Goal: Task Accomplishment & Management: Manage account settings

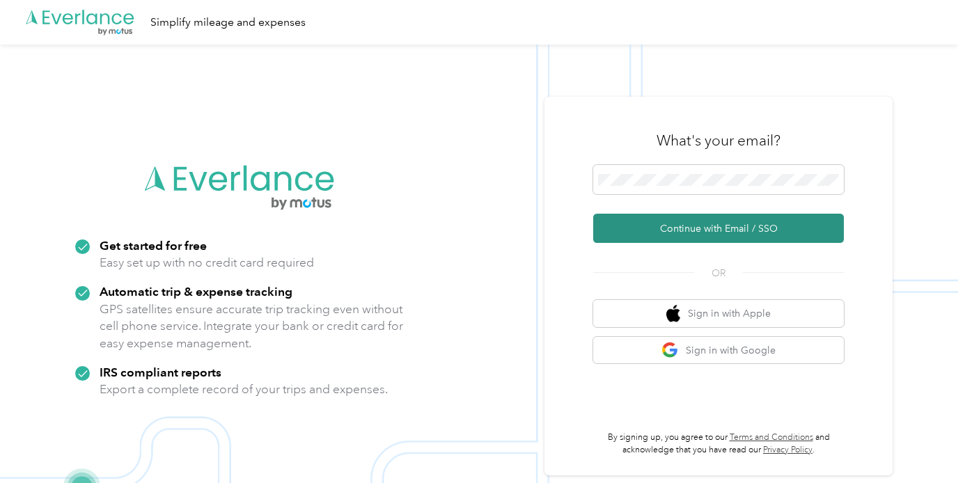
click at [717, 227] on button "Continue with Email / SSO" at bounding box center [718, 228] width 251 height 29
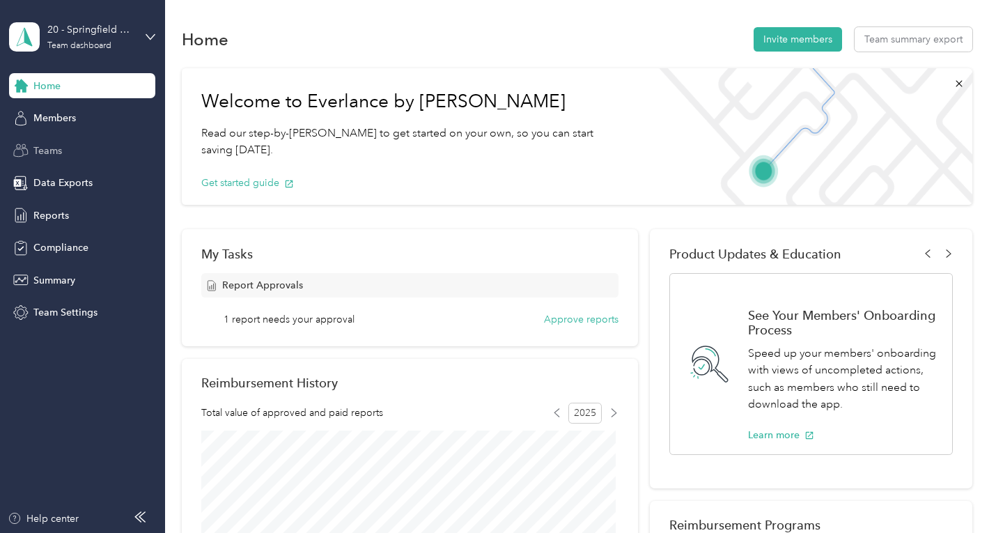
click at [79, 147] on div "Teams" at bounding box center [82, 150] width 146 height 25
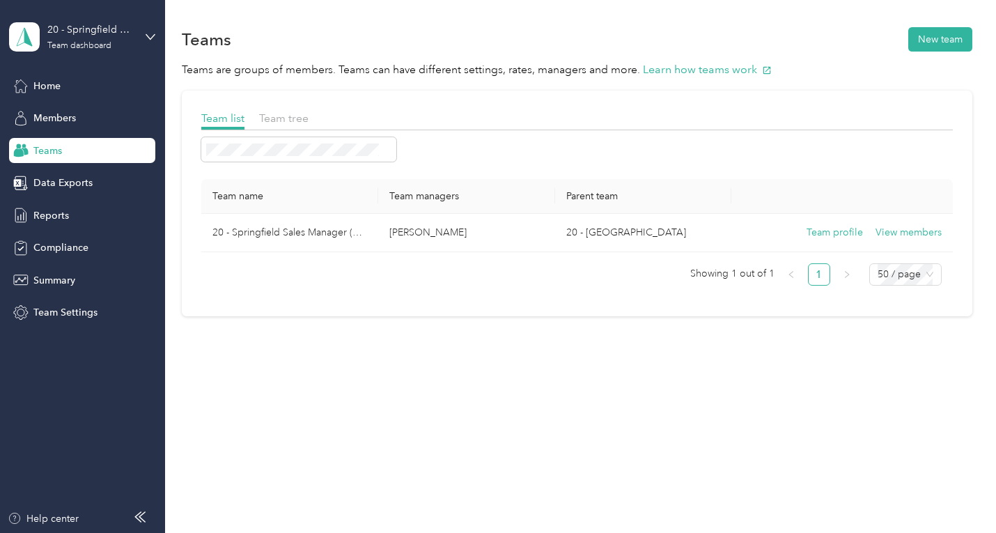
click at [435, 306] on div "Team list Team tree Team name Team managers Parent team 20 - Springfield Sales …" at bounding box center [577, 204] width 790 height 226
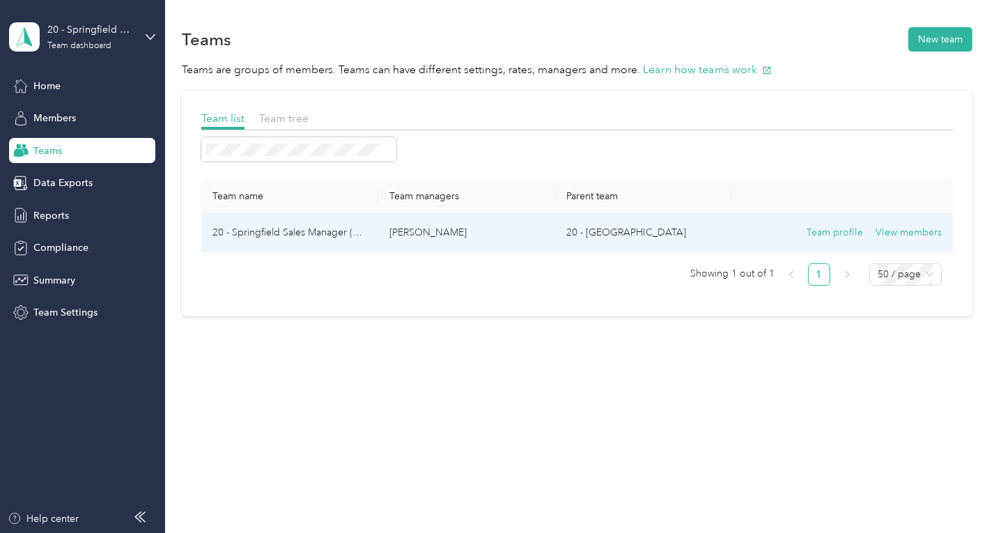
click at [410, 225] on p "[PERSON_NAME]" at bounding box center [466, 232] width 155 height 15
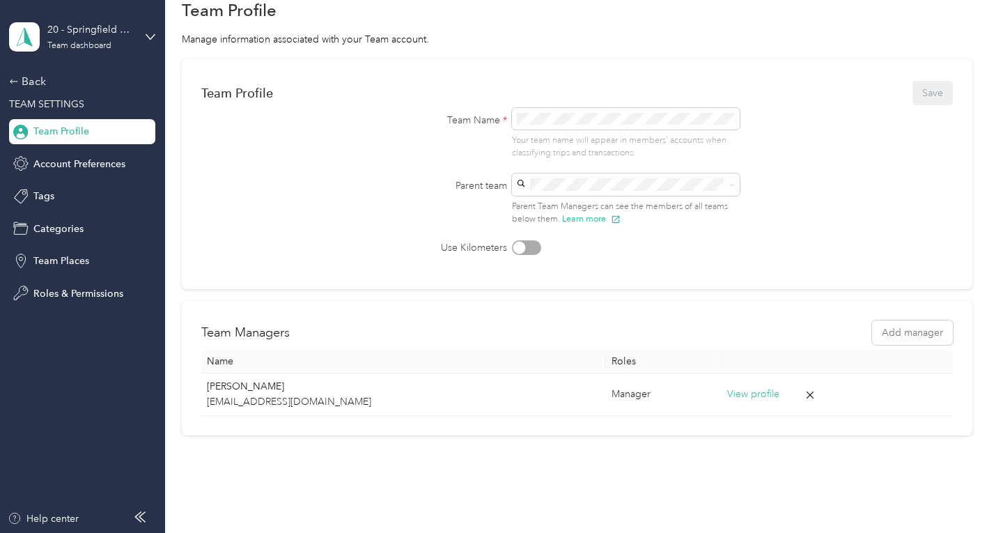
scroll to position [102, 0]
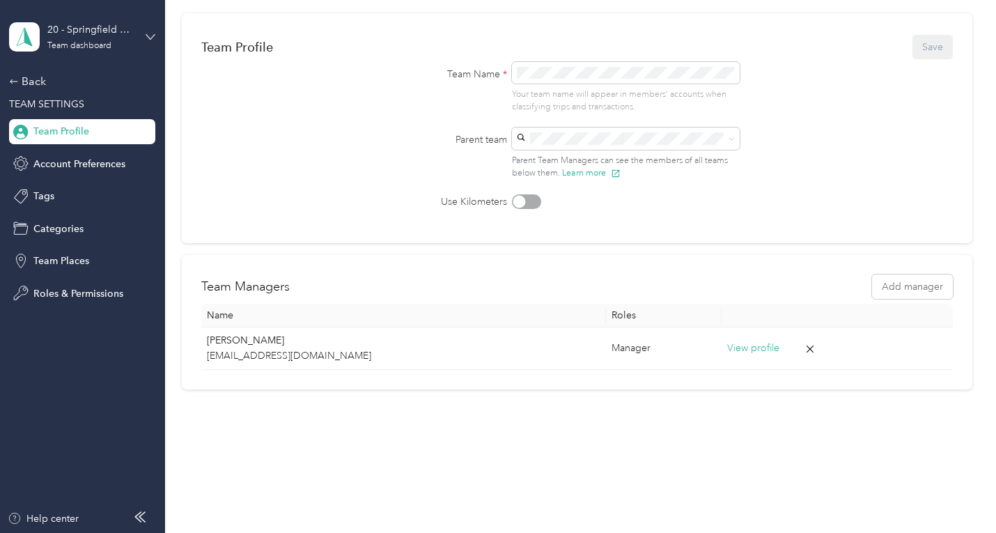
click at [149, 33] on icon at bounding box center [151, 37] width 10 height 10
click at [326, 226] on div "Team Profile Save Team Name * Your team name will appear in members’ accounts w…" at bounding box center [577, 128] width 790 height 230
click at [31, 84] on div "Back" at bounding box center [78, 81] width 139 height 17
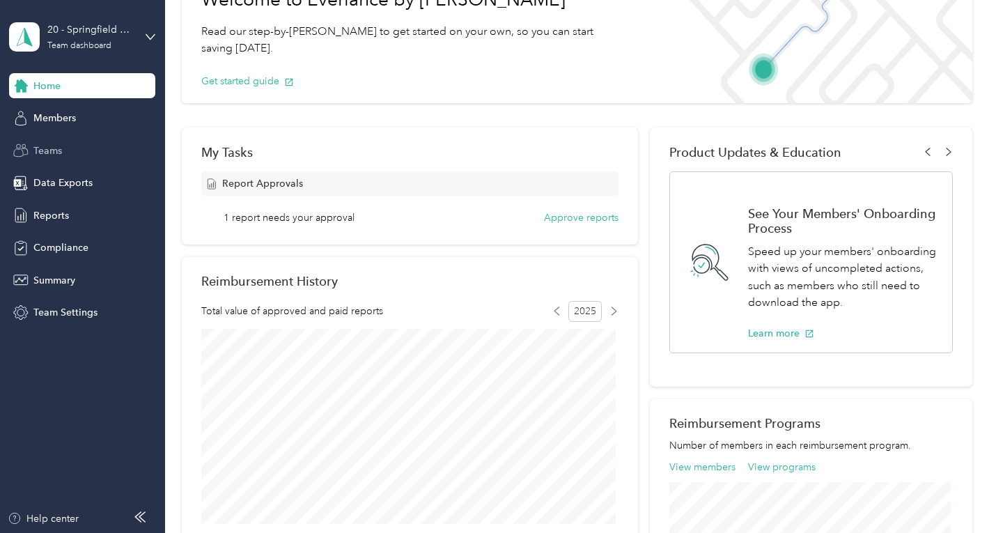
click at [48, 149] on span "Teams" at bounding box center [47, 150] width 29 height 15
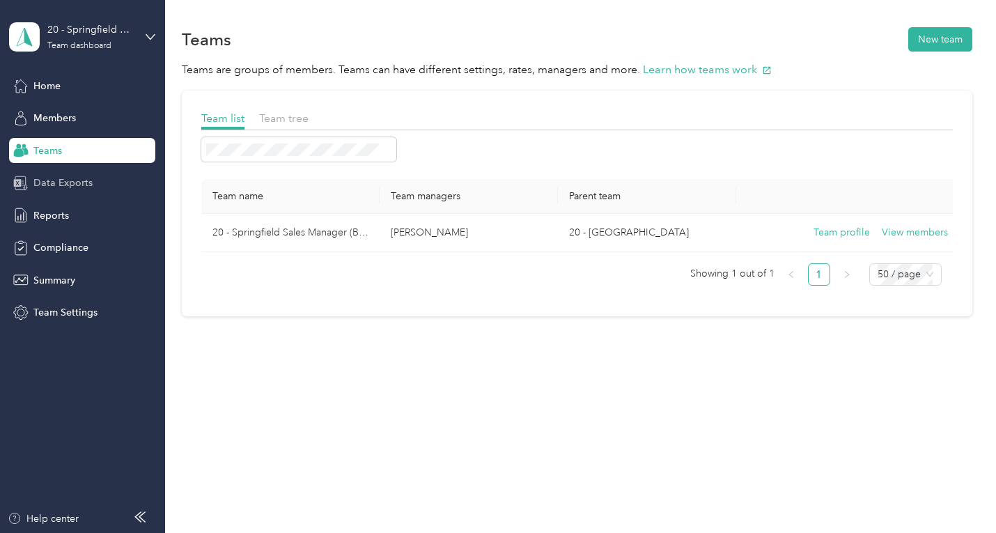
click at [48, 180] on span "Data Exports" at bounding box center [62, 183] width 59 height 15
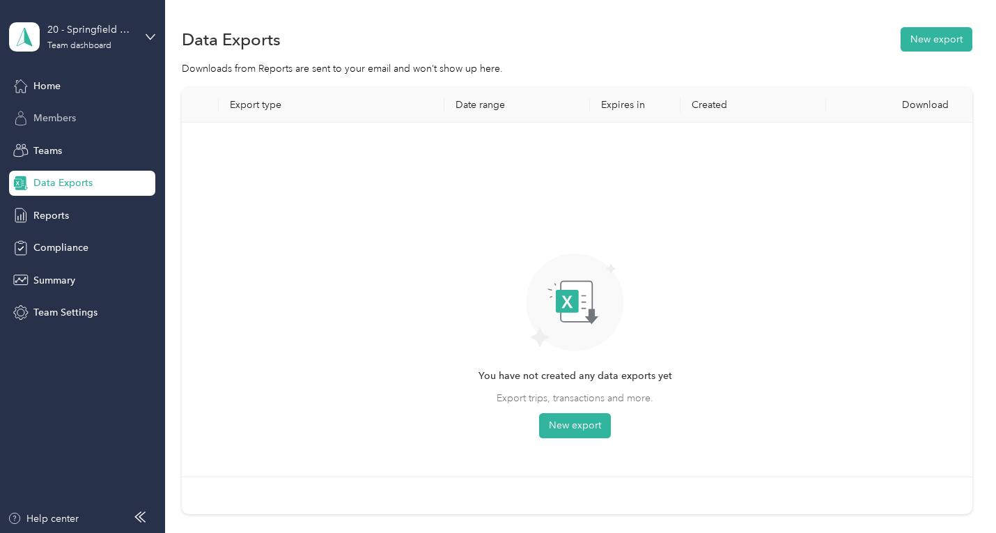
click at [62, 116] on span "Members" at bounding box center [54, 118] width 42 height 15
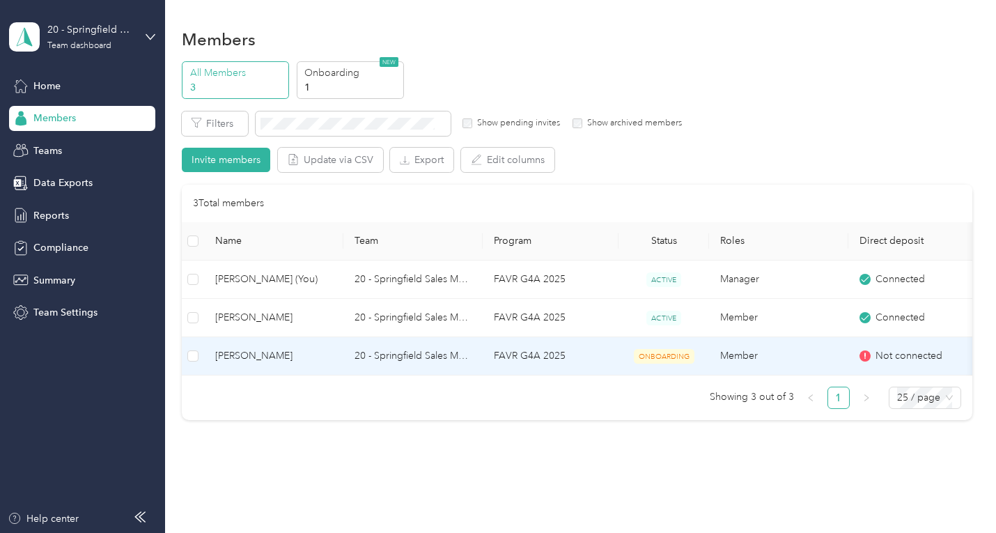
click at [606, 356] on td "FAVR G4A 2025" at bounding box center [551, 356] width 136 height 38
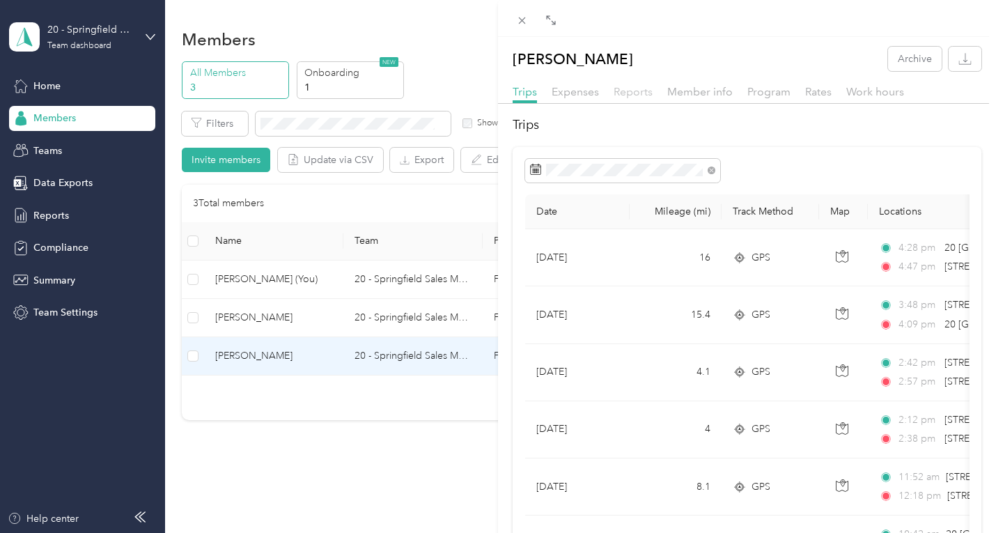
click at [620, 91] on span "Reports" at bounding box center [633, 91] width 39 height 13
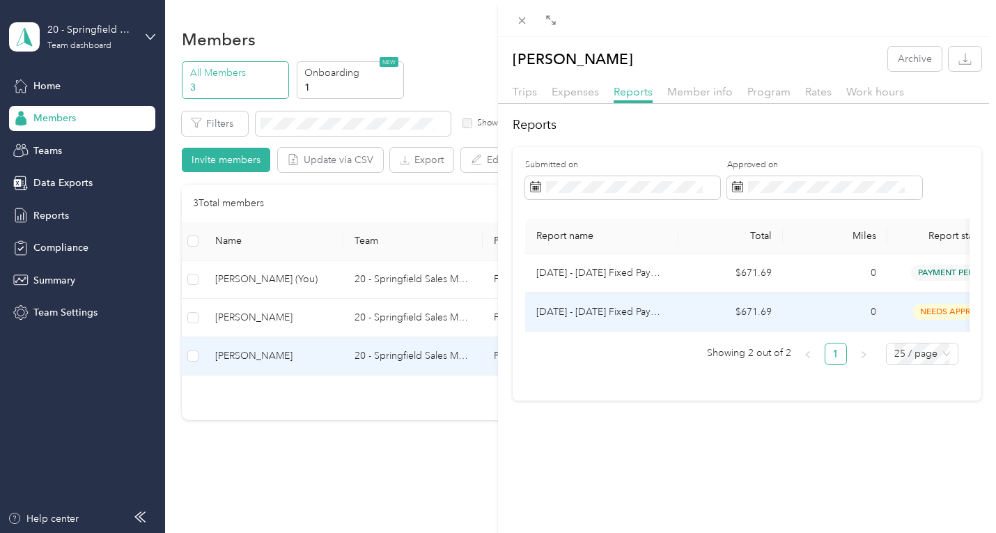
click at [756, 301] on td "$671.69" at bounding box center [730, 312] width 104 height 39
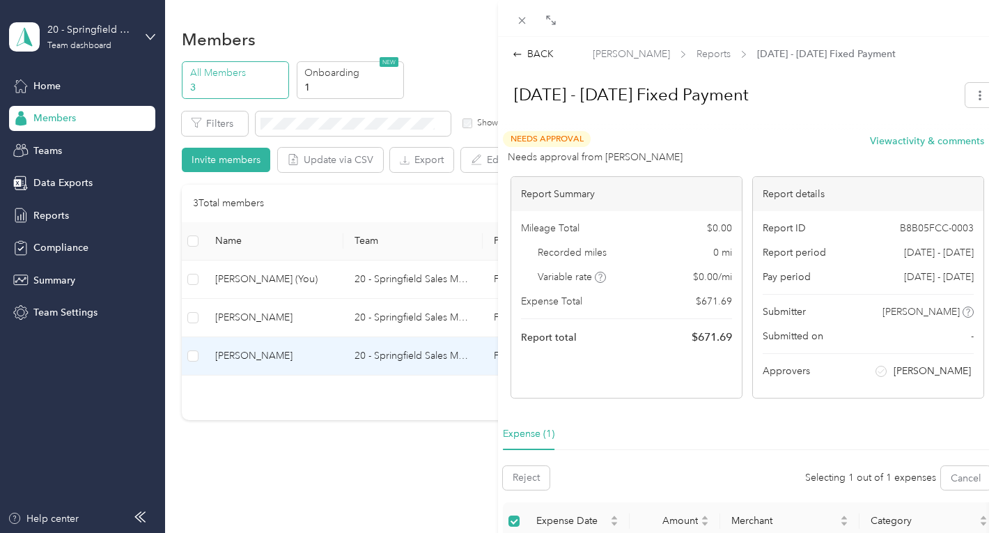
click at [575, 147] on span "Needs Approval" at bounding box center [547, 139] width 88 height 16
click at [573, 146] on span "Needs Approval" at bounding box center [547, 139] width 88 height 16
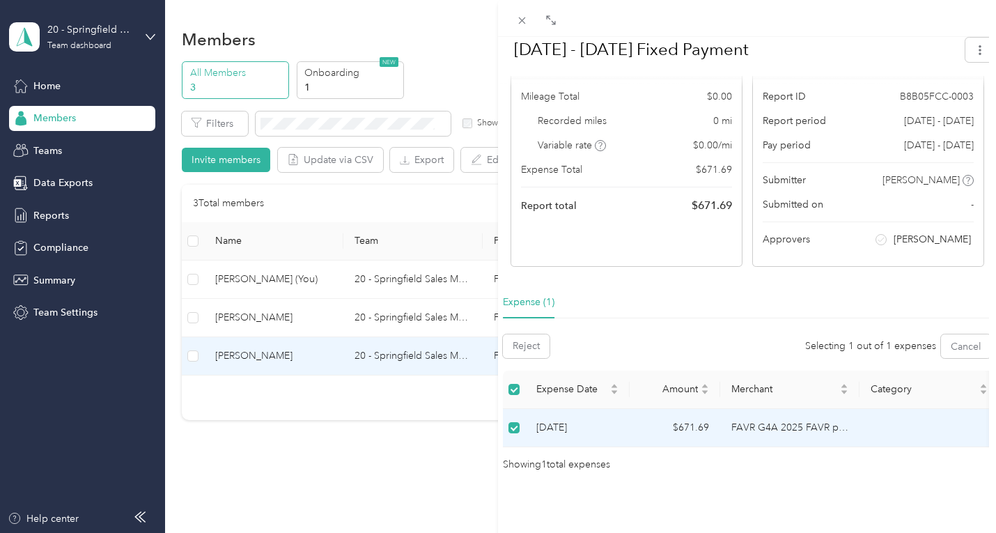
scroll to position [153, 0]
click at [348, 374] on div "BACK [PERSON_NAME] Reports [DATE] - [DATE] Fixed Payment [DATE] - [DATE] Fixed …" at bounding box center [498, 266] width 996 height 533
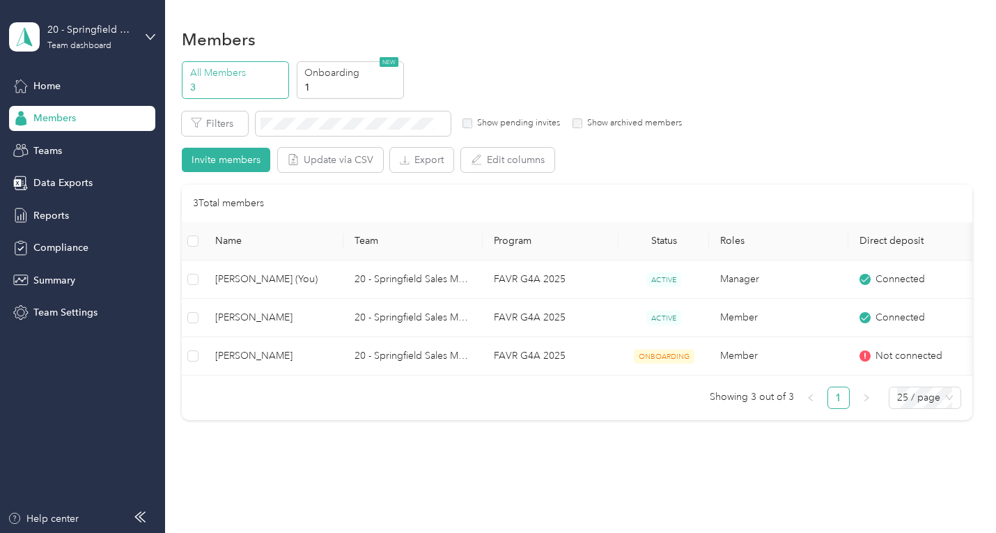
click at [347, 418] on div at bounding box center [498, 266] width 996 height 533
click at [35, 151] on span "Teams" at bounding box center [47, 150] width 29 height 15
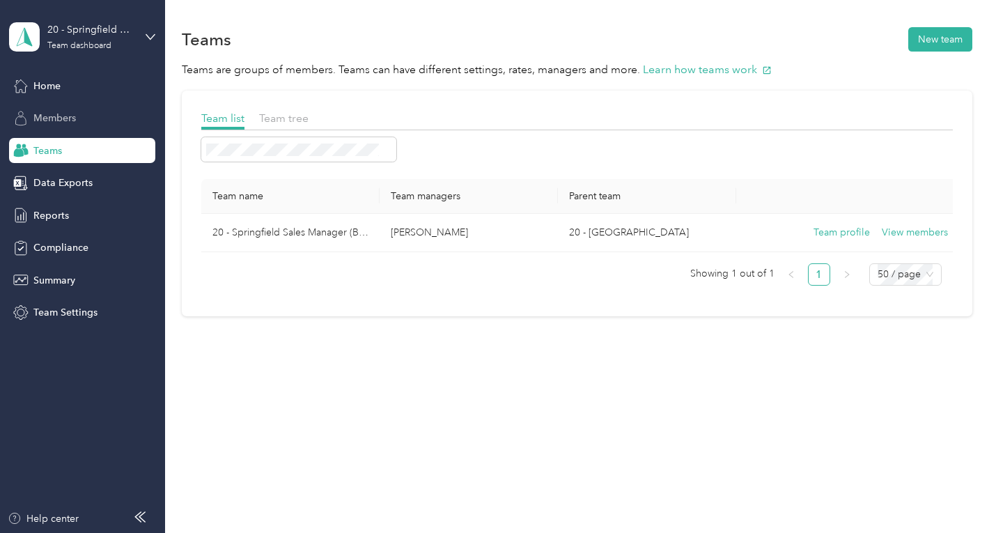
click at [45, 111] on span "Members" at bounding box center [54, 118] width 42 height 15
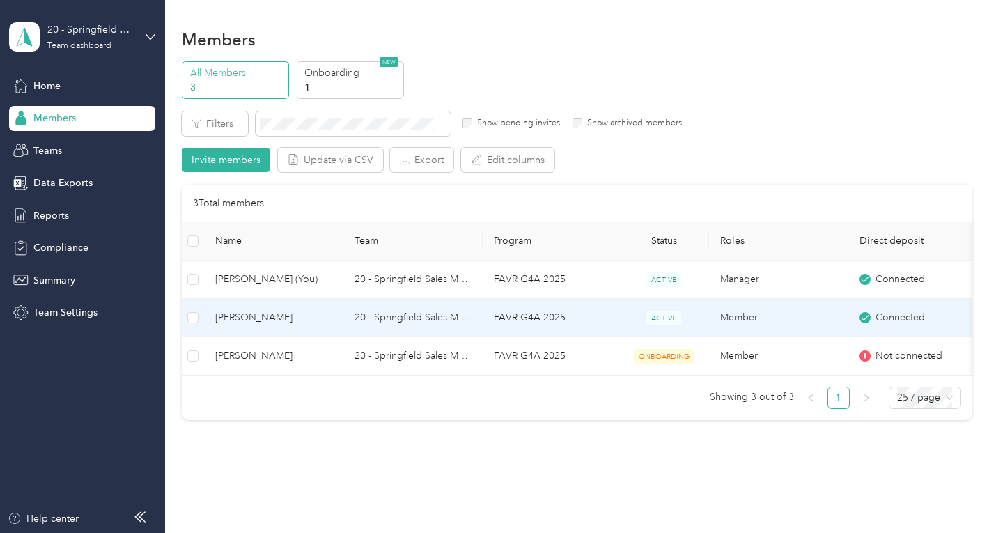
click at [238, 320] on span "[PERSON_NAME]" at bounding box center [273, 317] width 117 height 15
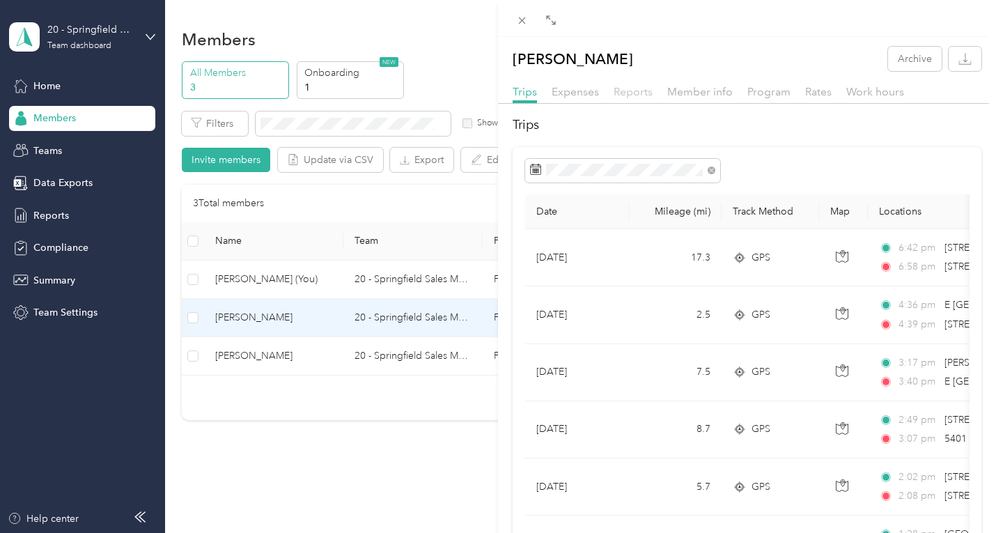
click at [632, 93] on span "Reports" at bounding box center [633, 91] width 39 height 13
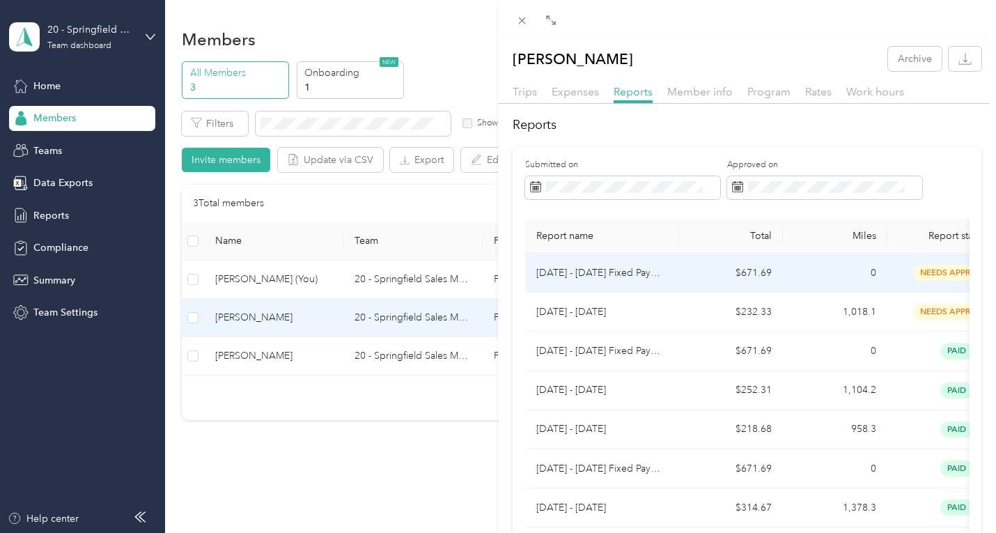
click at [577, 277] on p "[DATE] - [DATE] Fixed Payment" at bounding box center [601, 272] width 131 height 15
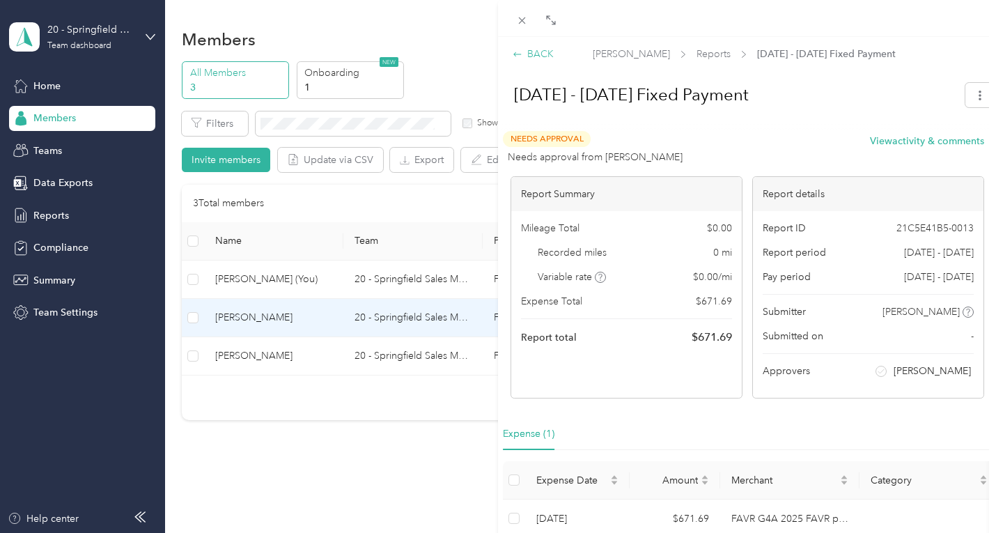
click at [536, 52] on div "BACK" at bounding box center [533, 54] width 41 height 15
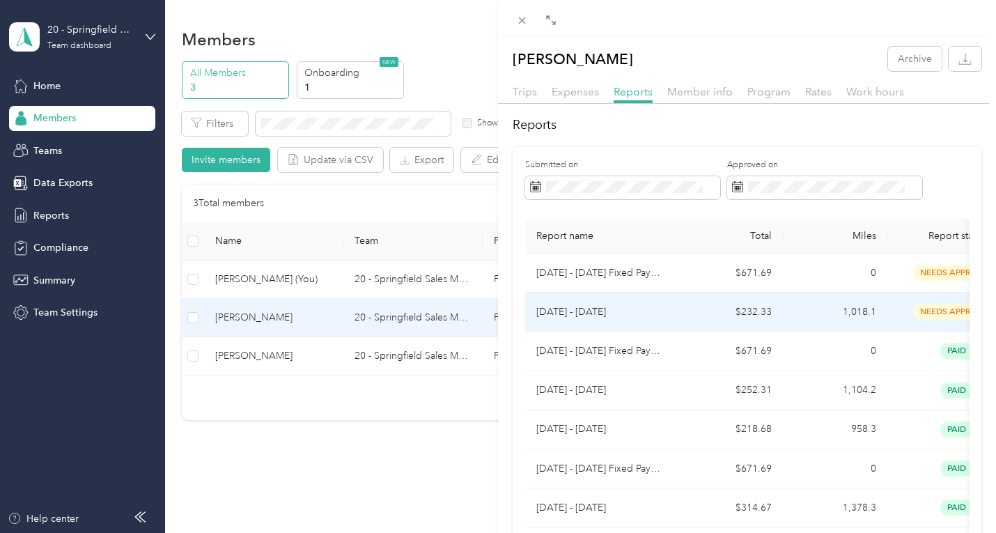
click at [600, 315] on p "[DATE] - [DATE]" at bounding box center [601, 311] width 131 height 15
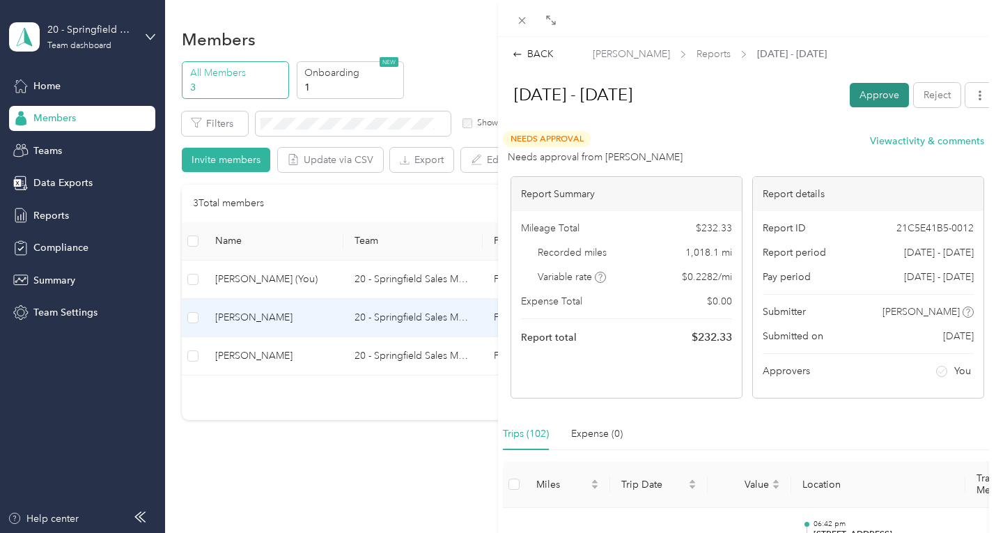
click at [863, 93] on button "Approve" at bounding box center [879, 95] width 59 height 24
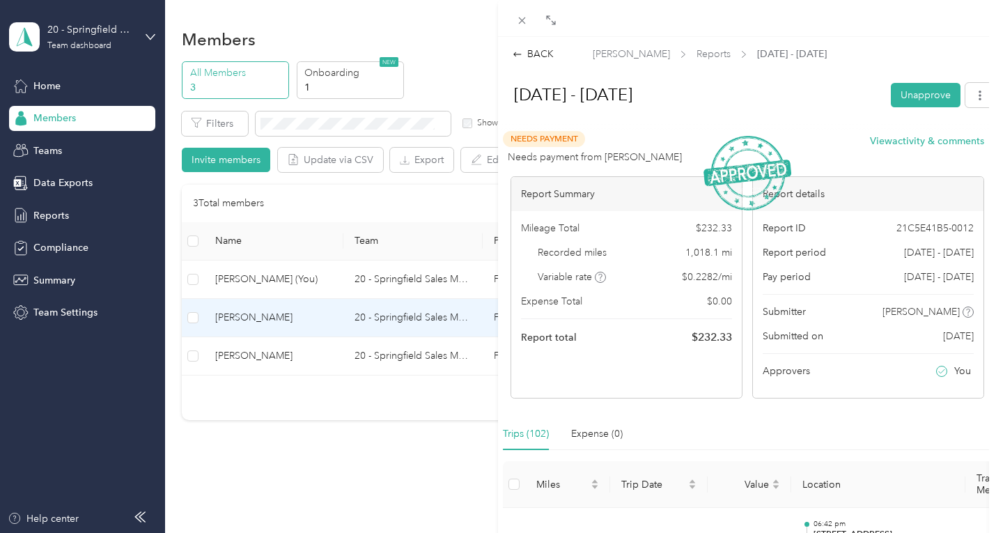
click at [230, 352] on div "BACK [PERSON_NAME] Reports [DATE] - [DATE] [DATE] - [DATE] Unapprove Needs Paym…" at bounding box center [498, 266] width 996 height 533
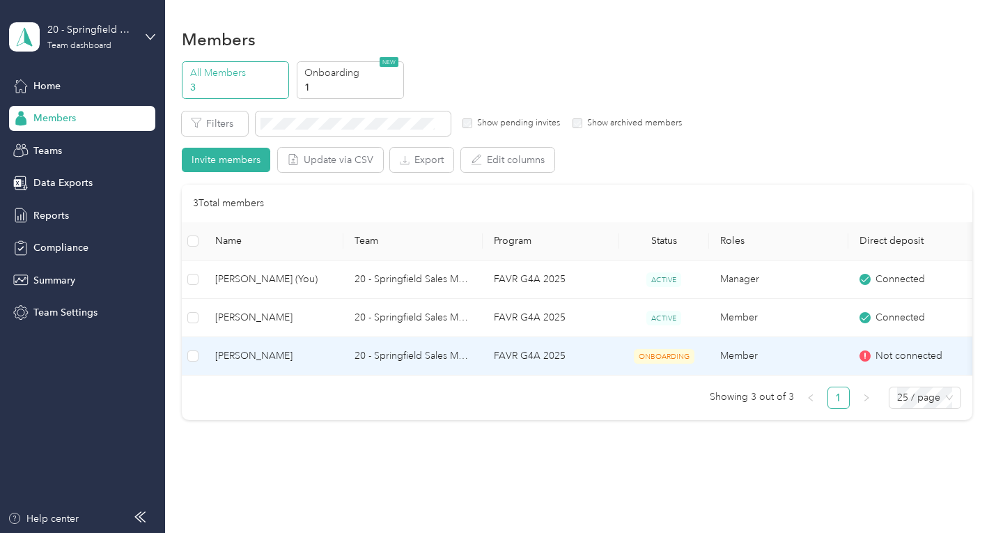
click at [278, 364] on td "[PERSON_NAME]" at bounding box center [273, 356] width 139 height 38
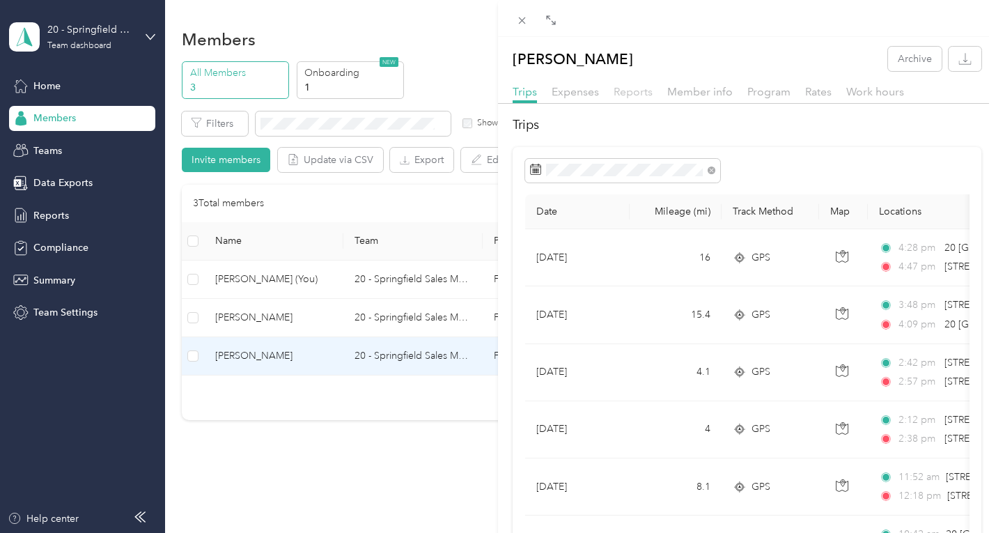
click at [641, 95] on span "Reports" at bounding box center [633, 91] width 39 height 13
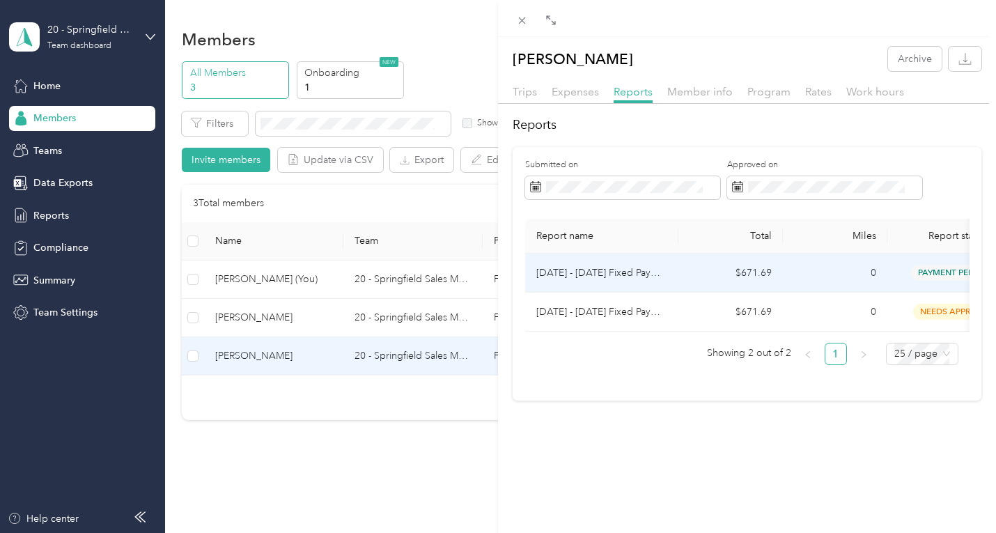
click at [929, 265] on span "payment pending" at bounding box center [957, 273] width 92 height 16
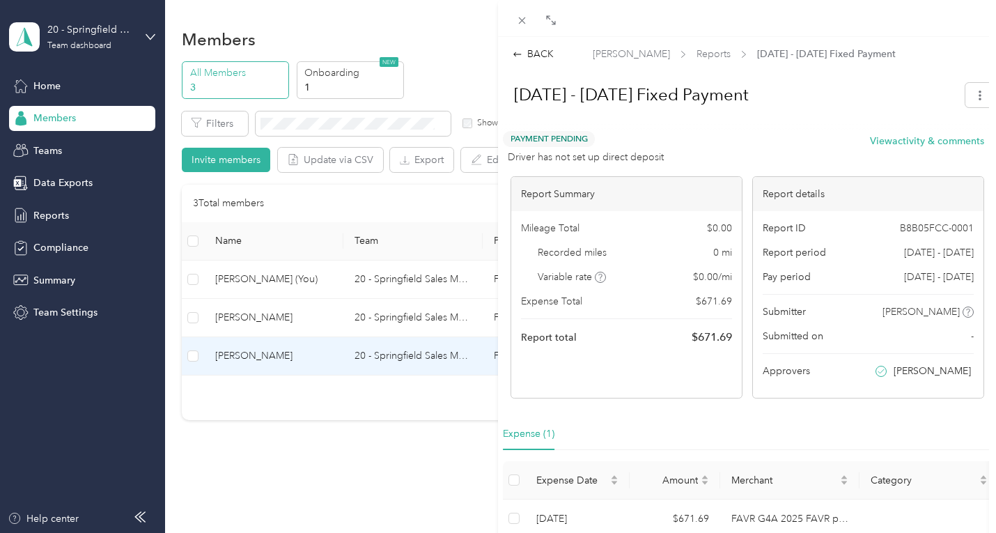
click at [738, 116] on div "[DATE] - [DATE] Fixed Payment" at bounding box center [746, 97] width 495 height 41
click at [540, 50] on div "BACK" at bounding box center [533, 54] width 41 height 15
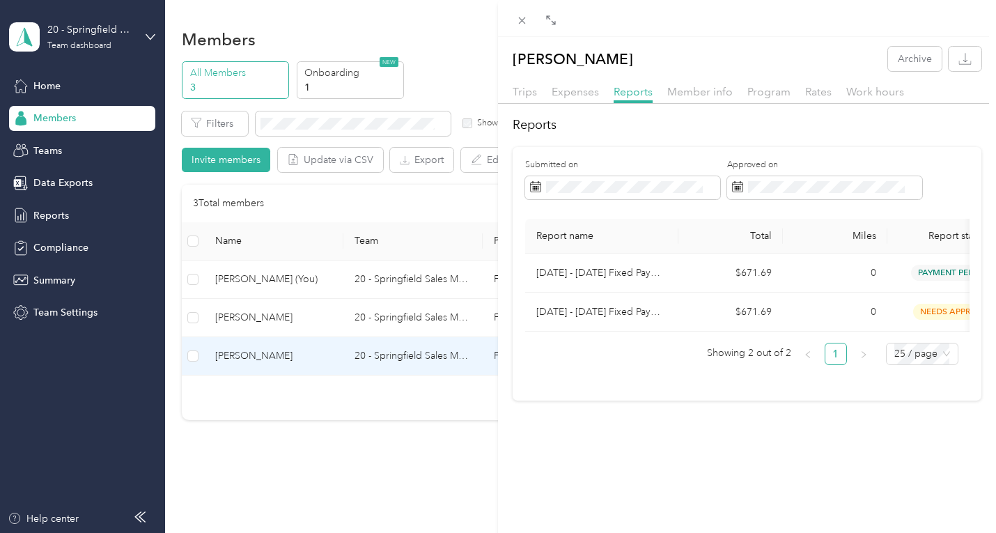
click at [268, 311] on div "[PERSON_NAME] Archive Trips Expenses Reports Member info Program Rates Work hou…" at bounding box center [498, 266] width 996 height 533
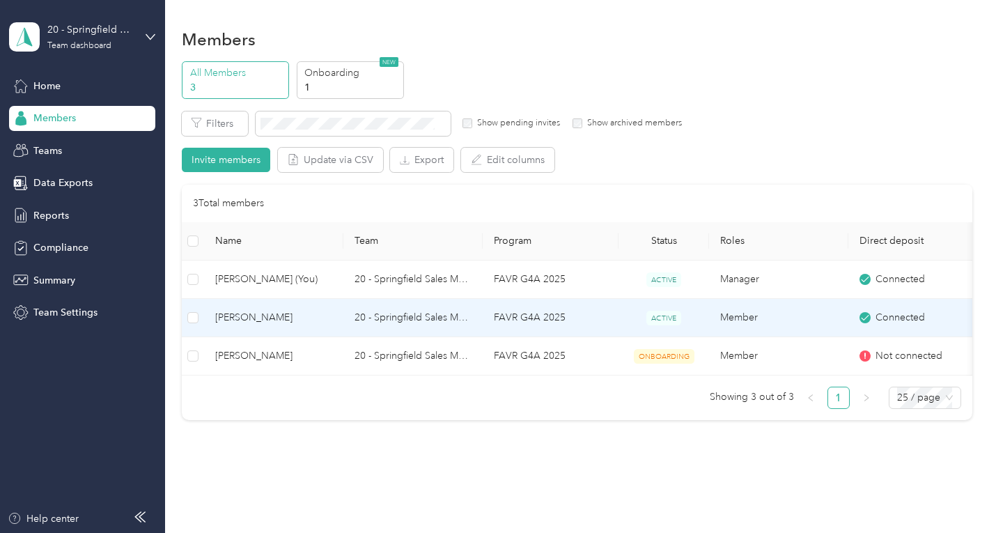
click at [371, 320] on td "20 - Springfield Sales Manager (BLC)" at bounding box center [412, 318] width 139 height 38
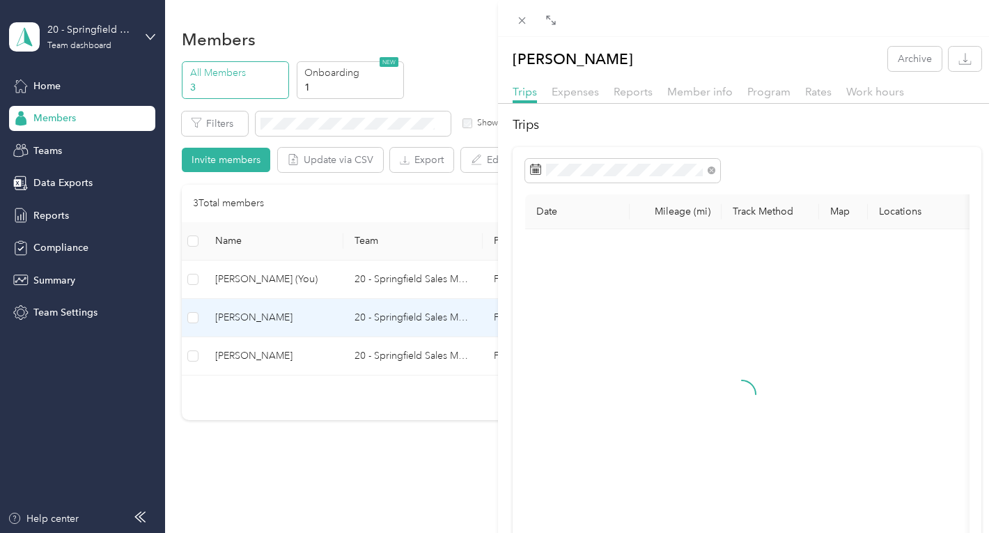
click at [367, 354] on div "[PERSON_NAME] Archive Trips Expenses Reports Member info Program Rates Work hou…" at bounding box center [498, 266] width 996 height 533
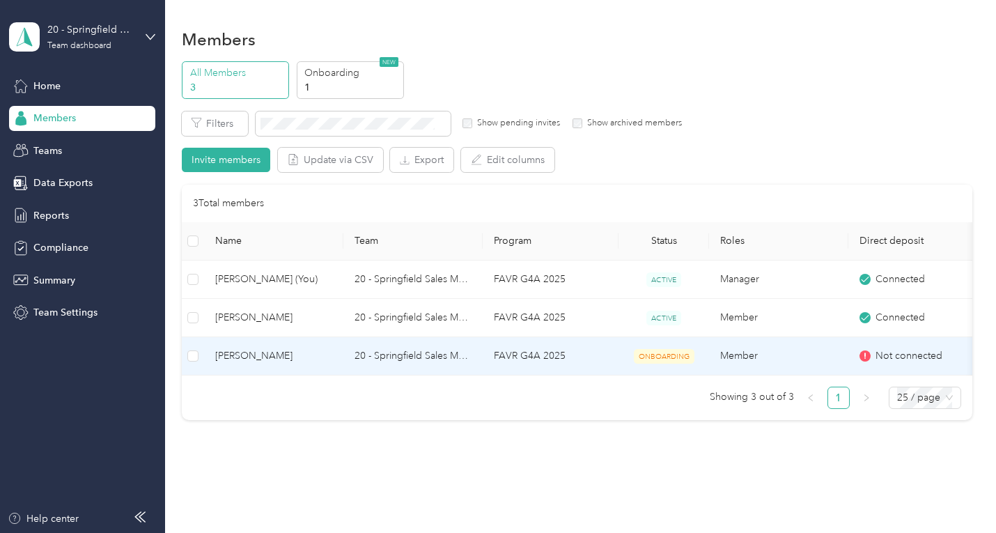
click at [666, 355] on span "ONBOARDING" at bounding box center [664, 356] width 61 height 15
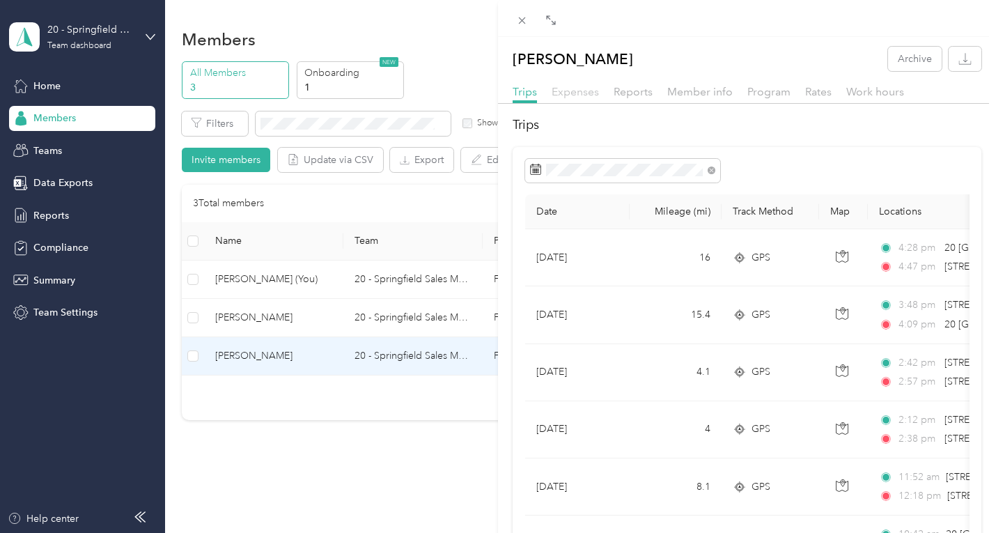
click at [580, 96] on span "Expenses" at bounding box center [575, 91] width 47 height 13
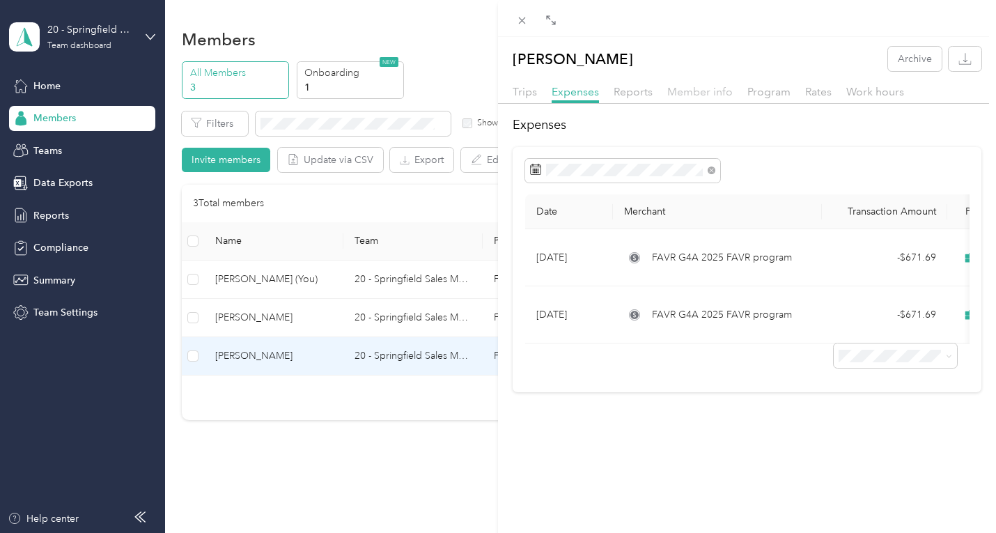
click at [676, 90] on span "Member info" at bounding box center [699, 91] width 65 height 13
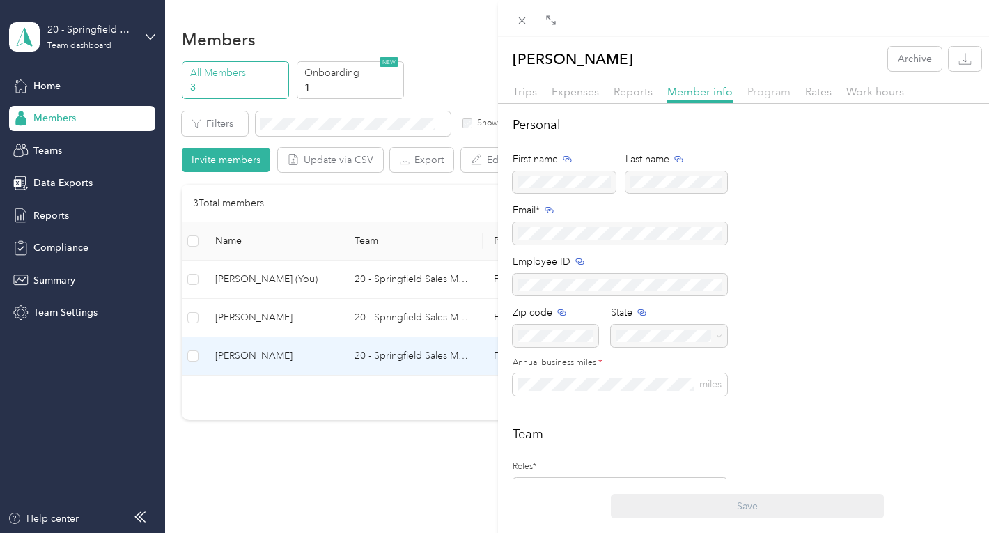
click at [777, 93] on span "Program" at bounding box center [768, 91] width 43 height 13
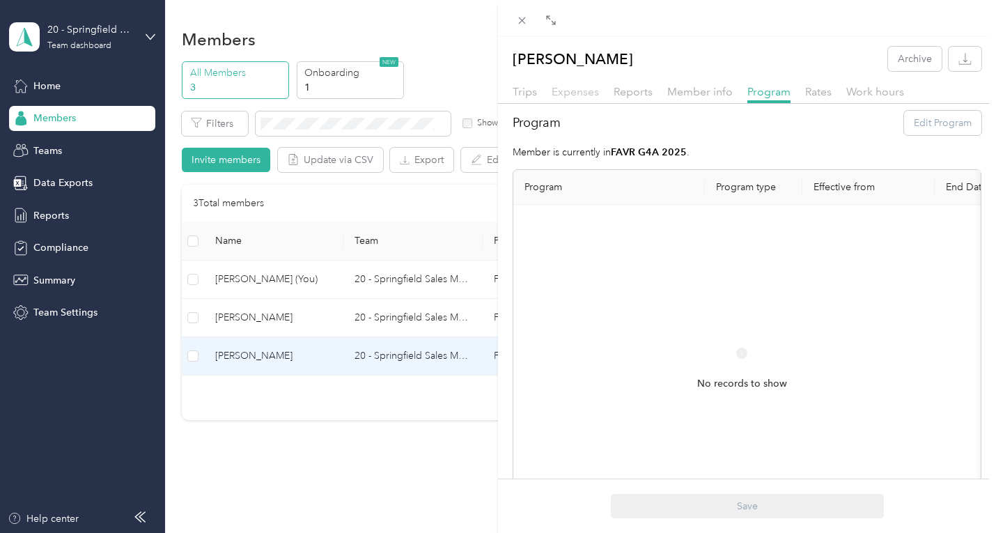
click at [595, 92] on span "Expenses" at bounding box center [575, 91] width 47 height 13
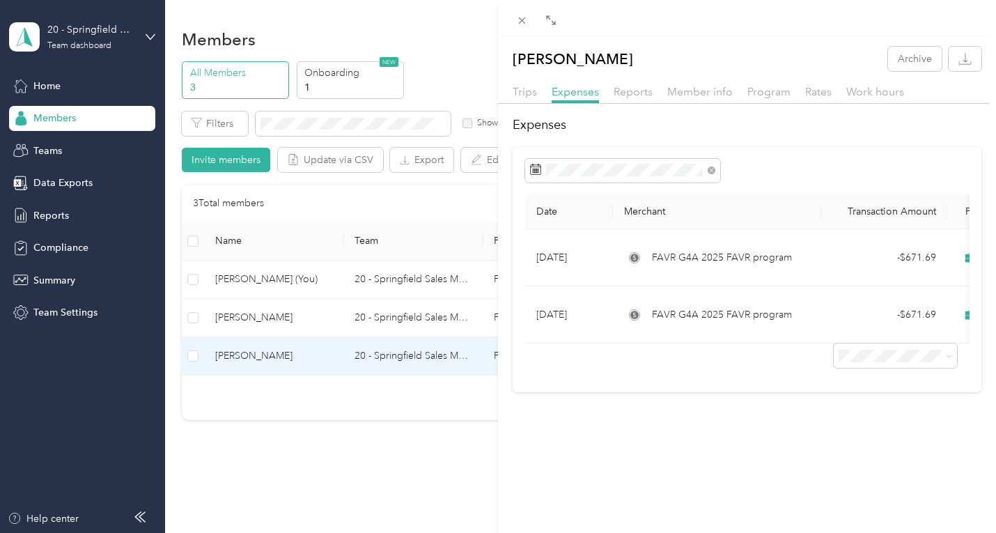
click at [637, 98] on div "Reports" at bounding box center [633, 92] width 39 height 17
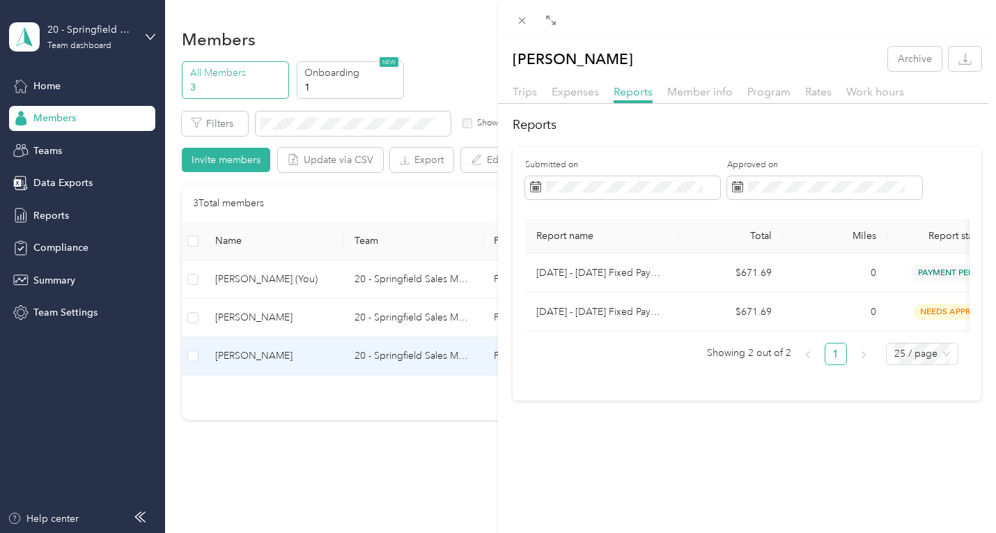
click at [249, 315] on div "[PERSON_NAME] Archive Trips Expenses Reports Member info Program Rates Work hou…" at bounding box center [498, 266] width 996 height 533
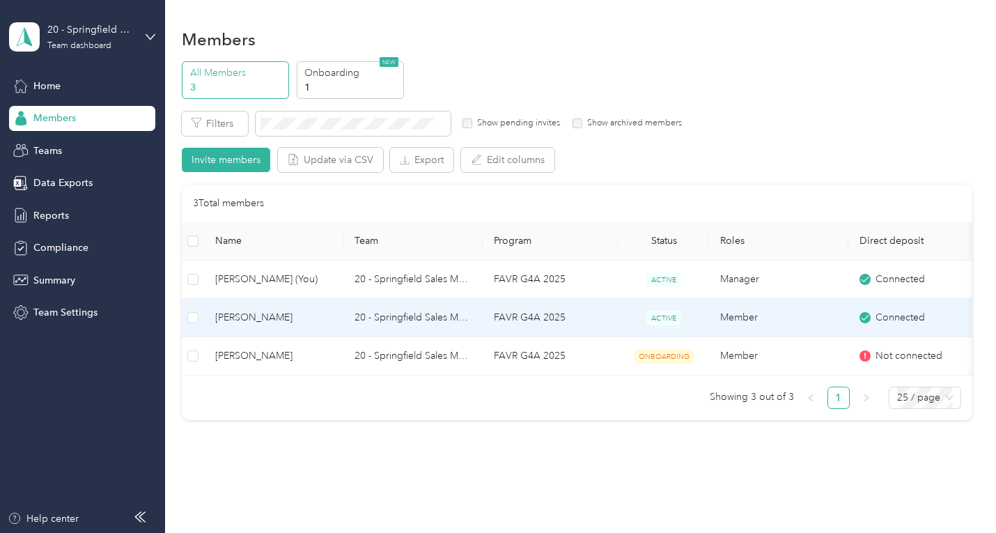
click at [250, 315] on span "[PERSON_NAME]" at bounding box center [273, 317] width 117 height 15
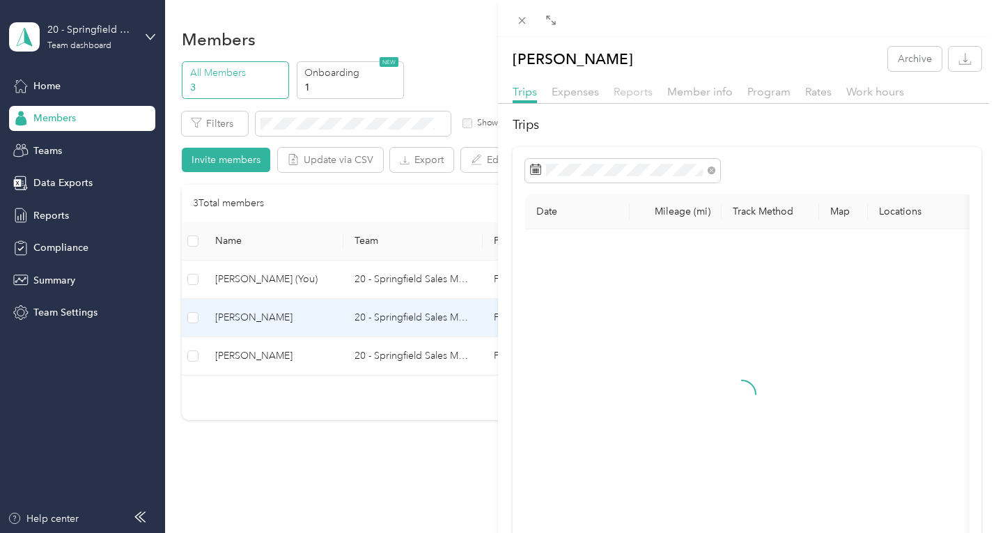
click at [633, 89] on span "Reports" at bounding box center [633, 91] width 39 height 13
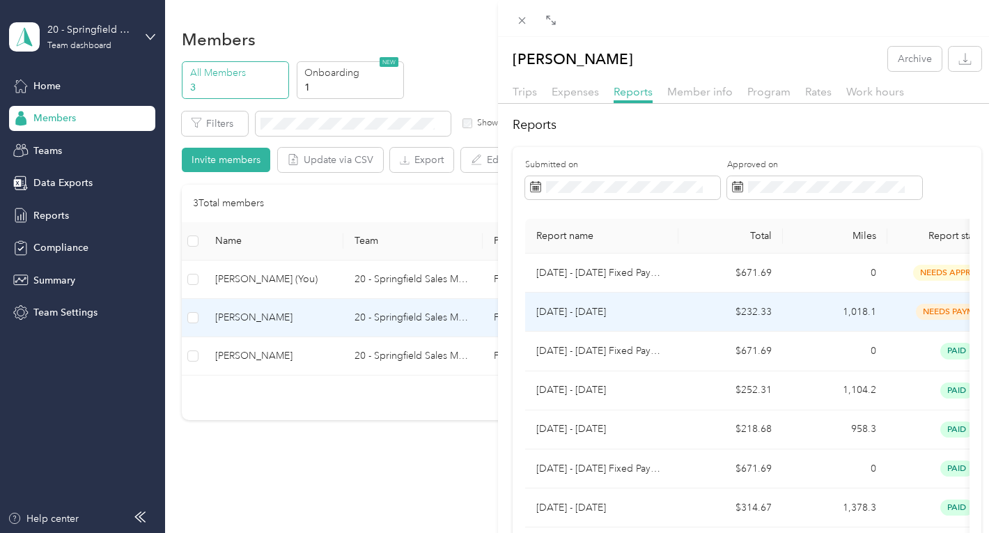
click at [914, 306] on div "needs payment" at bounding box center [956, 312] width 117 height 16
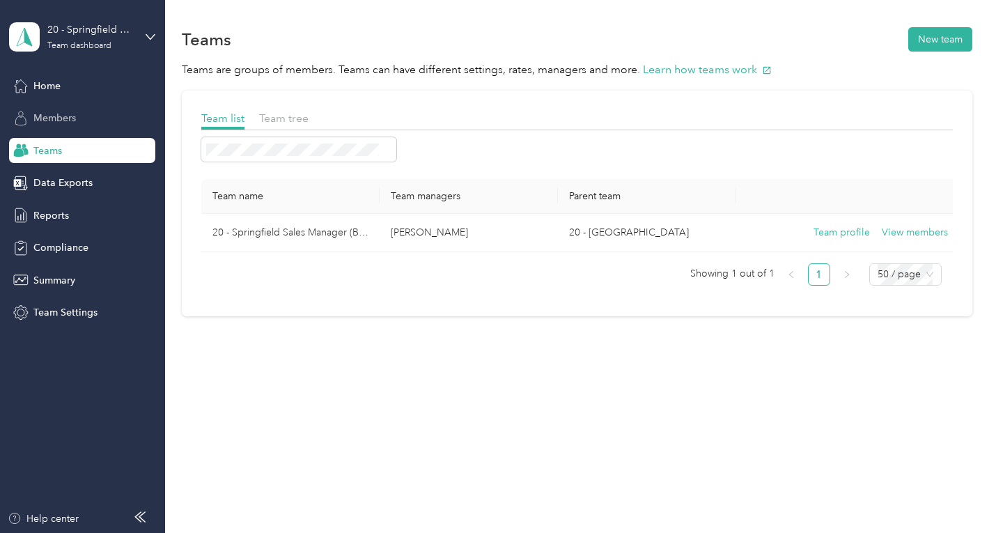
click at [65, 116] on span "Members" at bounding box center [54, 118] width 42 height 15
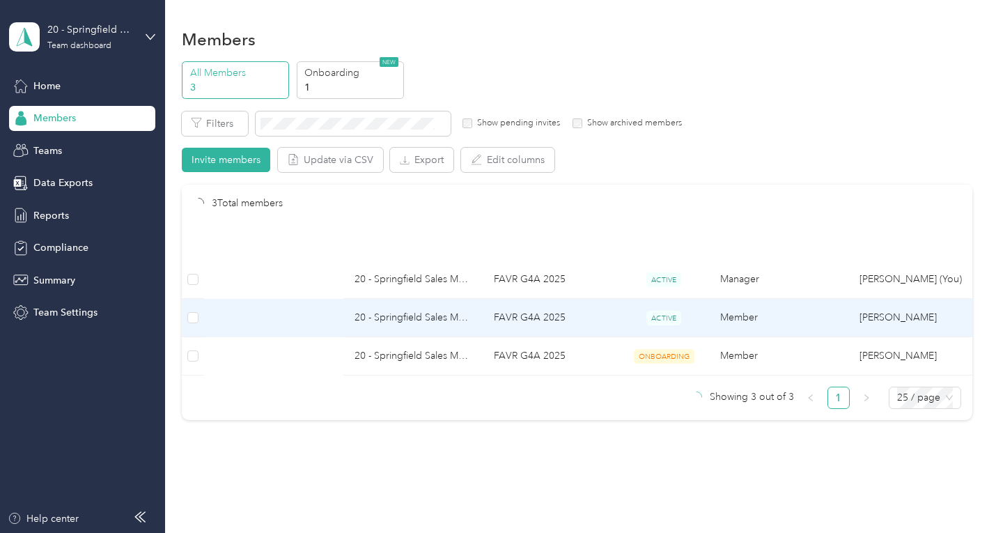
click at [65, 153] on div "BACK [PERSON_NAME] Reports [DATE] - [DATE] Unapprove Needs Payment Needs paymen…" at bounding box center [498, 266] width 996 height 533
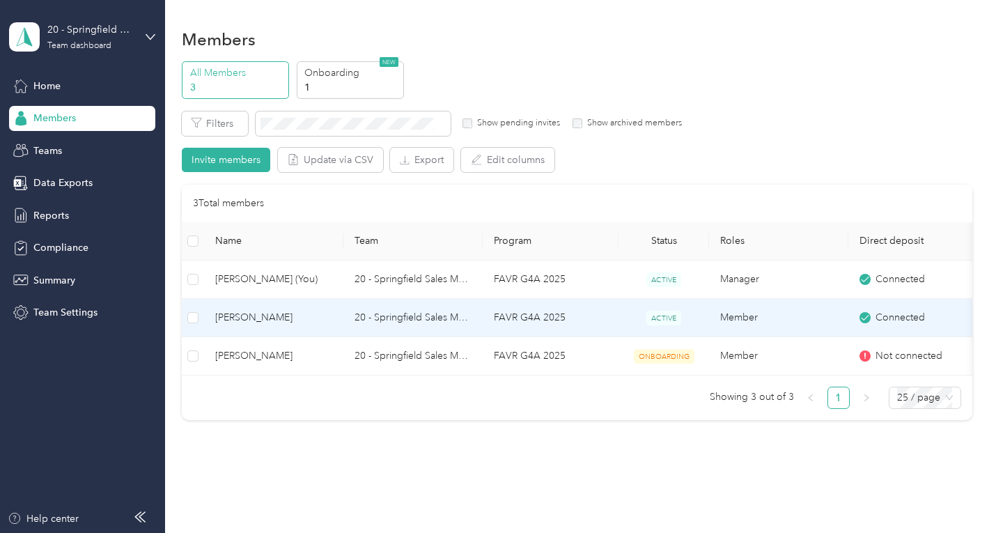
click at [279, 315] on span "[PERSON_NAME]" at bounding box center [273, 317] width 117 height 15
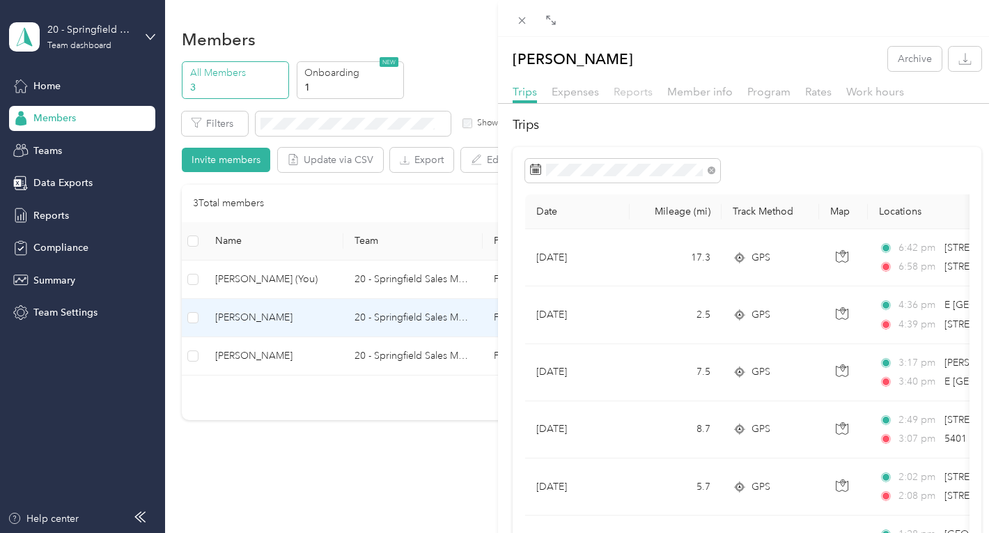
click at [646, 97] on span "Reports" at bounding box center [633, 91] width 39 height 13
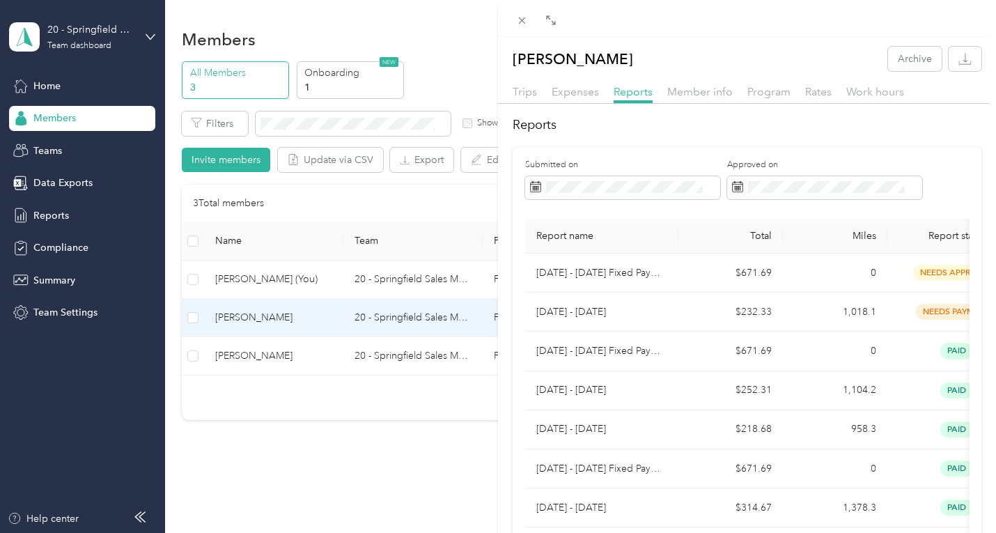
click at [264, 360] on div "[PERSON_NAME] Archive Trips Expenses Reports Member info Program Rates Work hou…" at bounding box center [498, 266] width 996 height 533
